Goal: Information Seeking & Learning: Learn about a topic

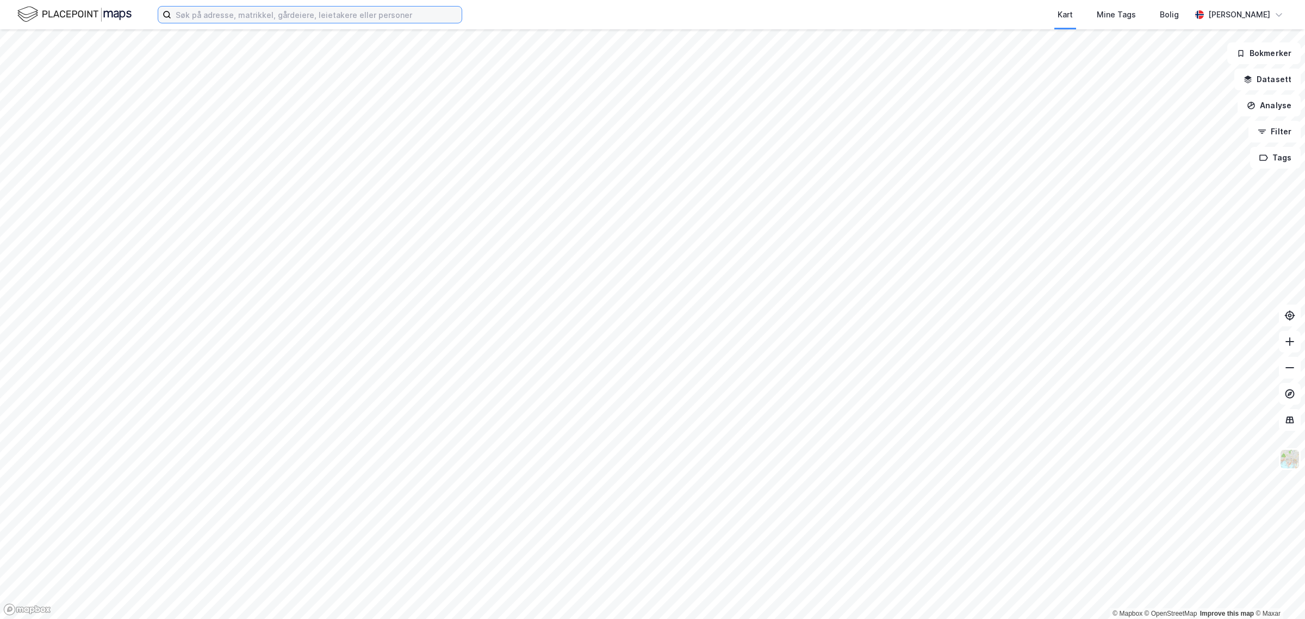
click at [179, 15] on input at bounding box center [316, 15] width 290 height 16
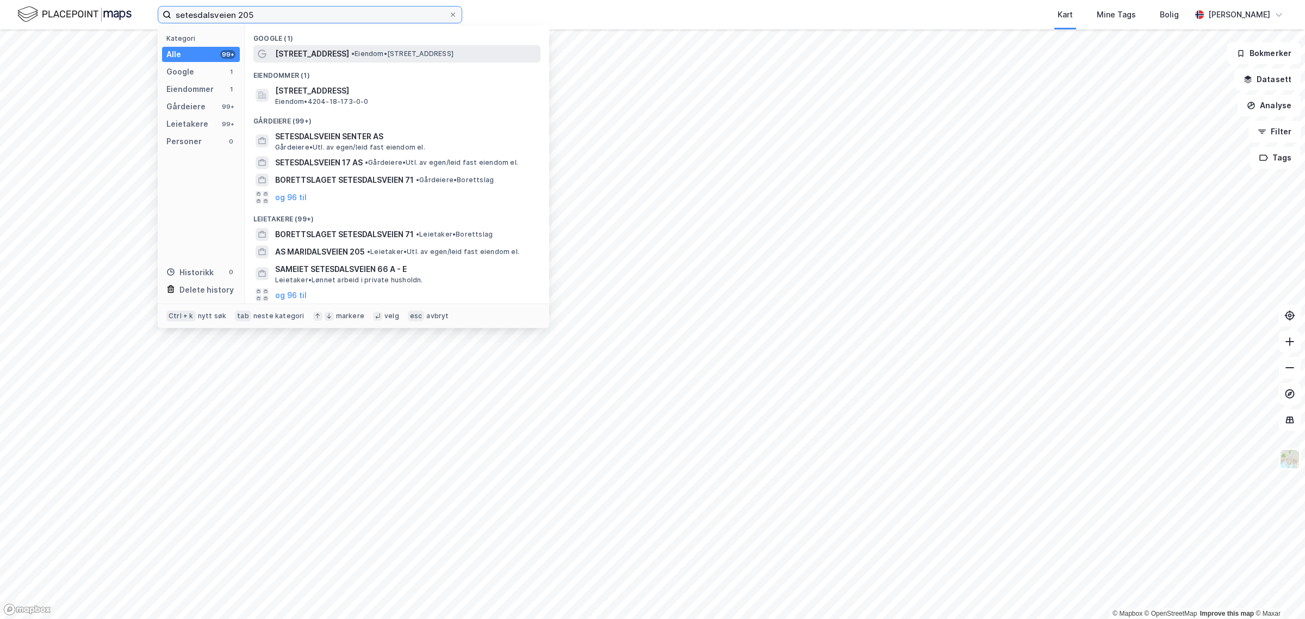
type input "setesdalsveien 205"
click at [302, 53] on span "[STREET_ADDRESS]" at bounding box center [312, 53] width 74 height 13
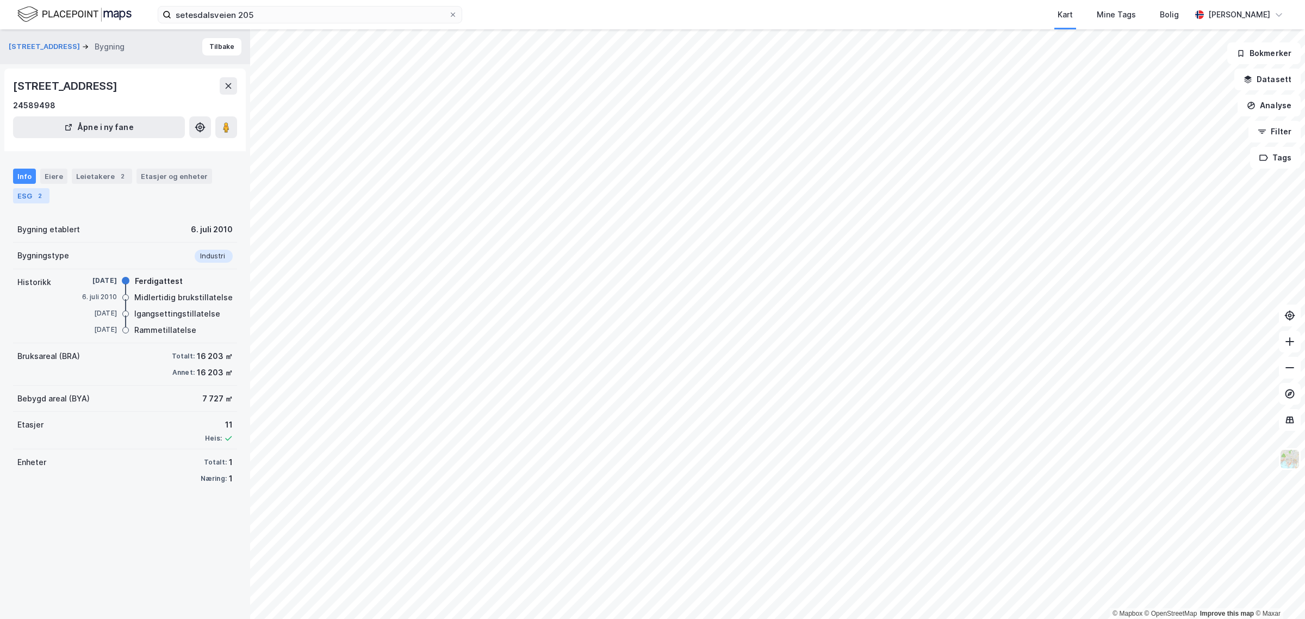
click at [38, 196] on div "2" at bounding box center [39, 195] width 11 height 11
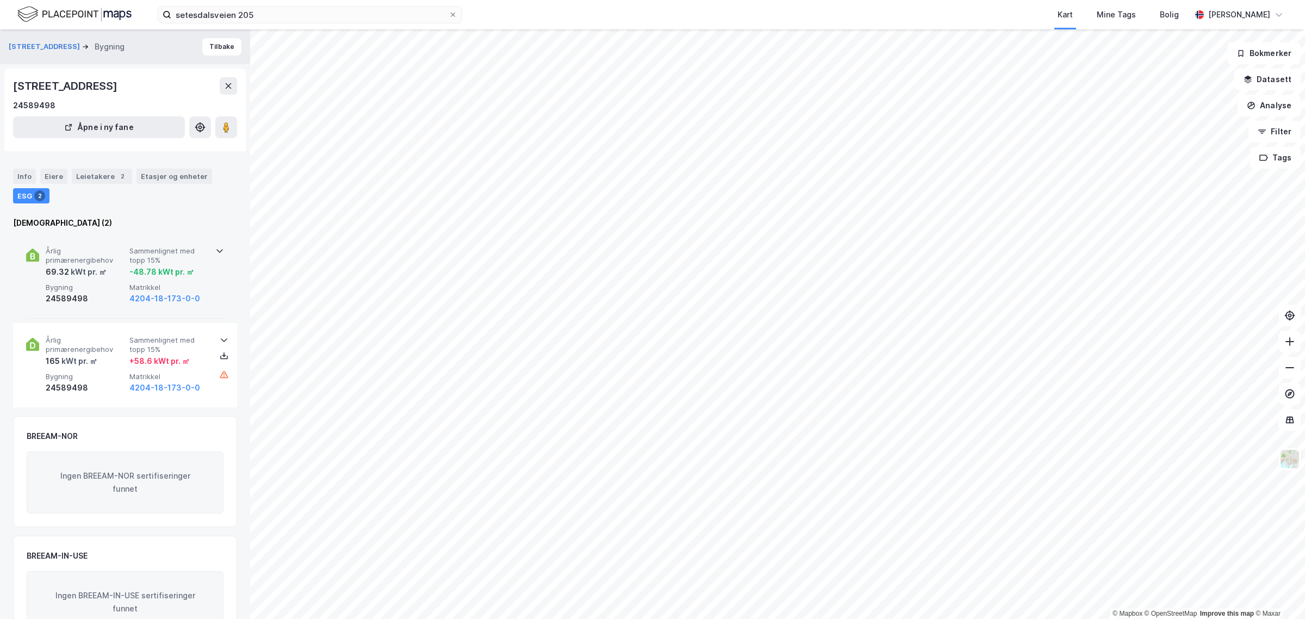
click at [215, 249] on icon at bounding box center [219, 250] width 9 height 9
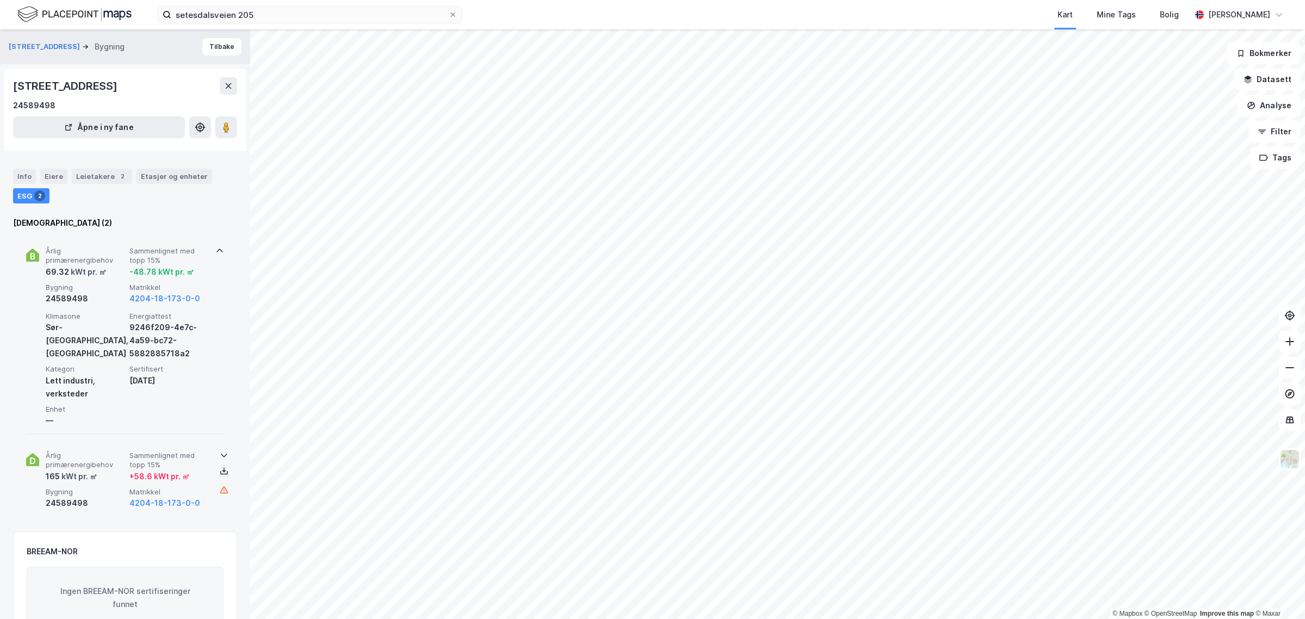
click at [222, 452] on icon at bounding box center [224, 455] width 9 height 9
click at [38, 261] on icon at bounding box center [32, 255] width 13 height 13
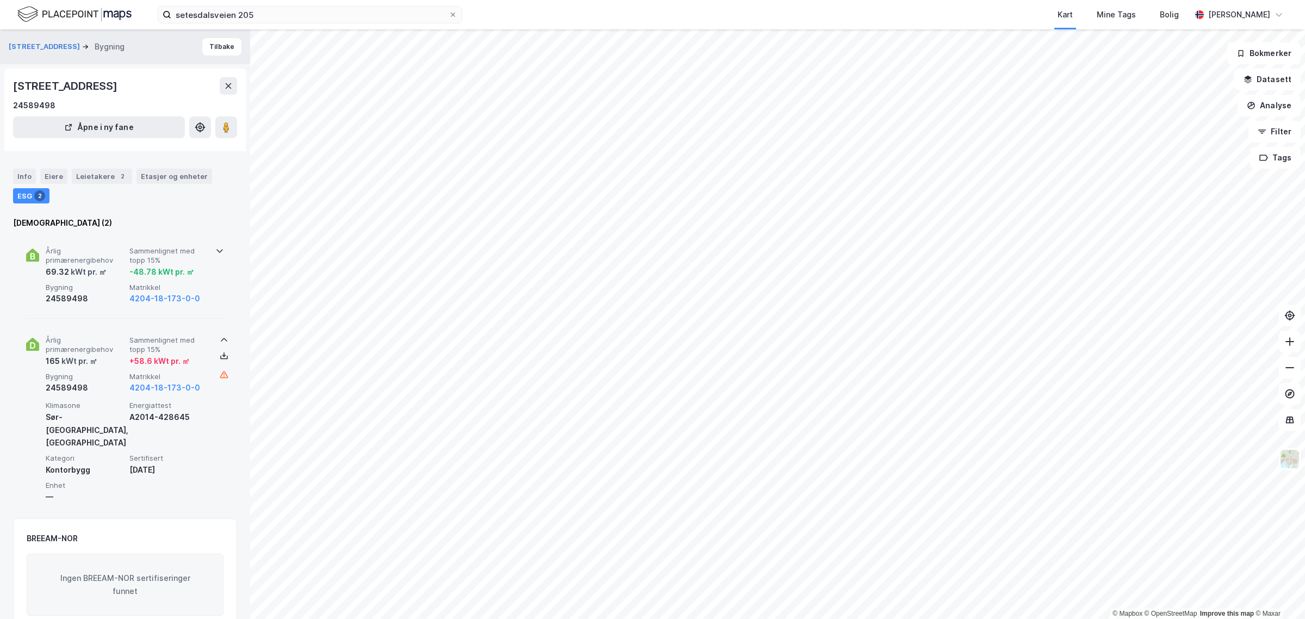
click at [38, 261] on icon at bounding box center [32, 255] width 13 height 13
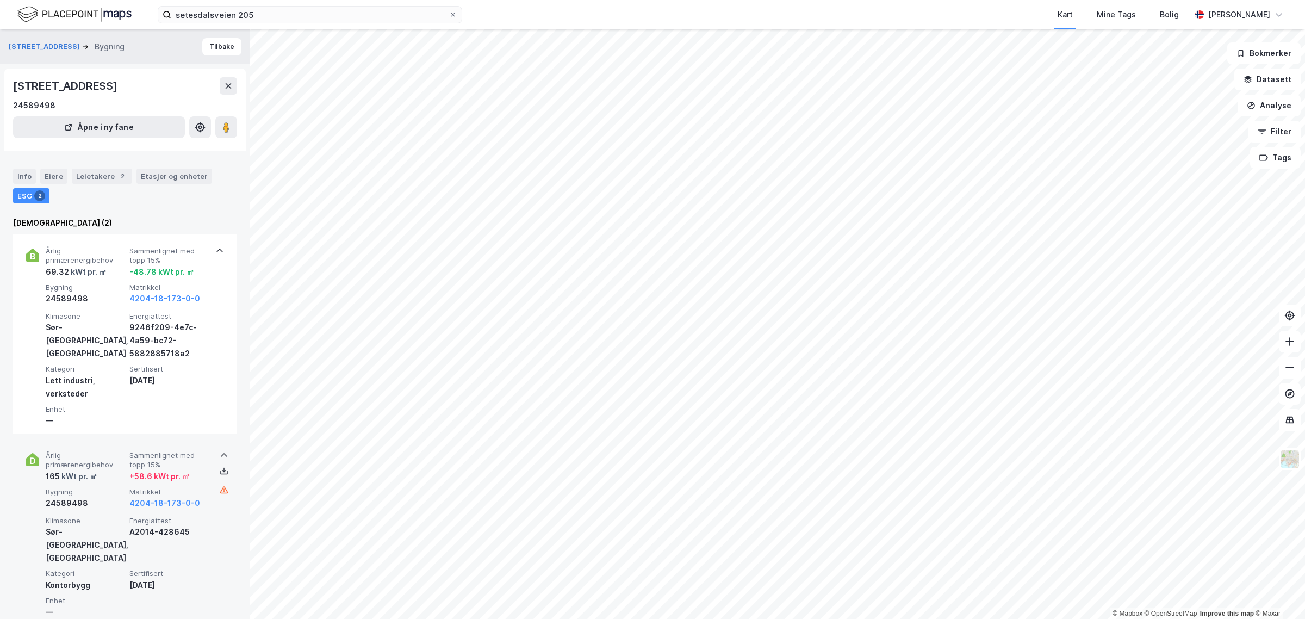
click at [116, 88] on div "[STREET_ADDRESS]" at bounding box center [66, 85] width 107 height 17
drag, startPoint x: 113, startPoint y: 88, endPoint x: 11, endPoint y: 92, distance: 101.8
click at [11, 92] on div "[STREET_ADDRESS][GEOGRAPHIC_DATA] Åpne i ny fane" at bounding box center [124, 110] width 241 height 83
copy div "[STREET_ADDRESS]"
